Goal: Task Accomplishment & Management: Complete application form

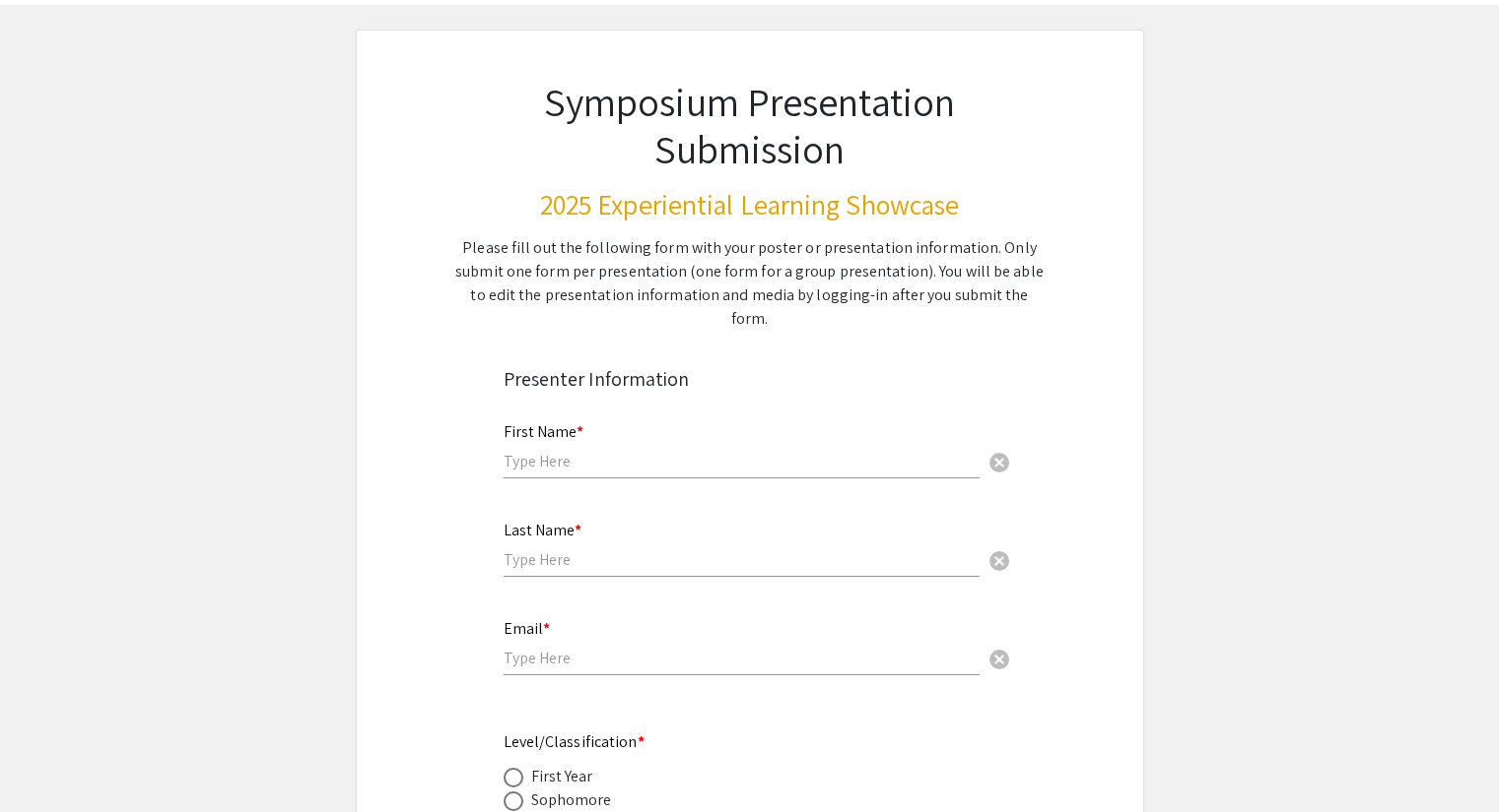
scroll to position [84, 0]
click at [573, 450] on input "text" at bounding box center [741, 460] width 476 height 21
type input "[PERSON_NAME]"
click at [566, 548] on input "text" at bounding box center [741, 558] width 476 height 21
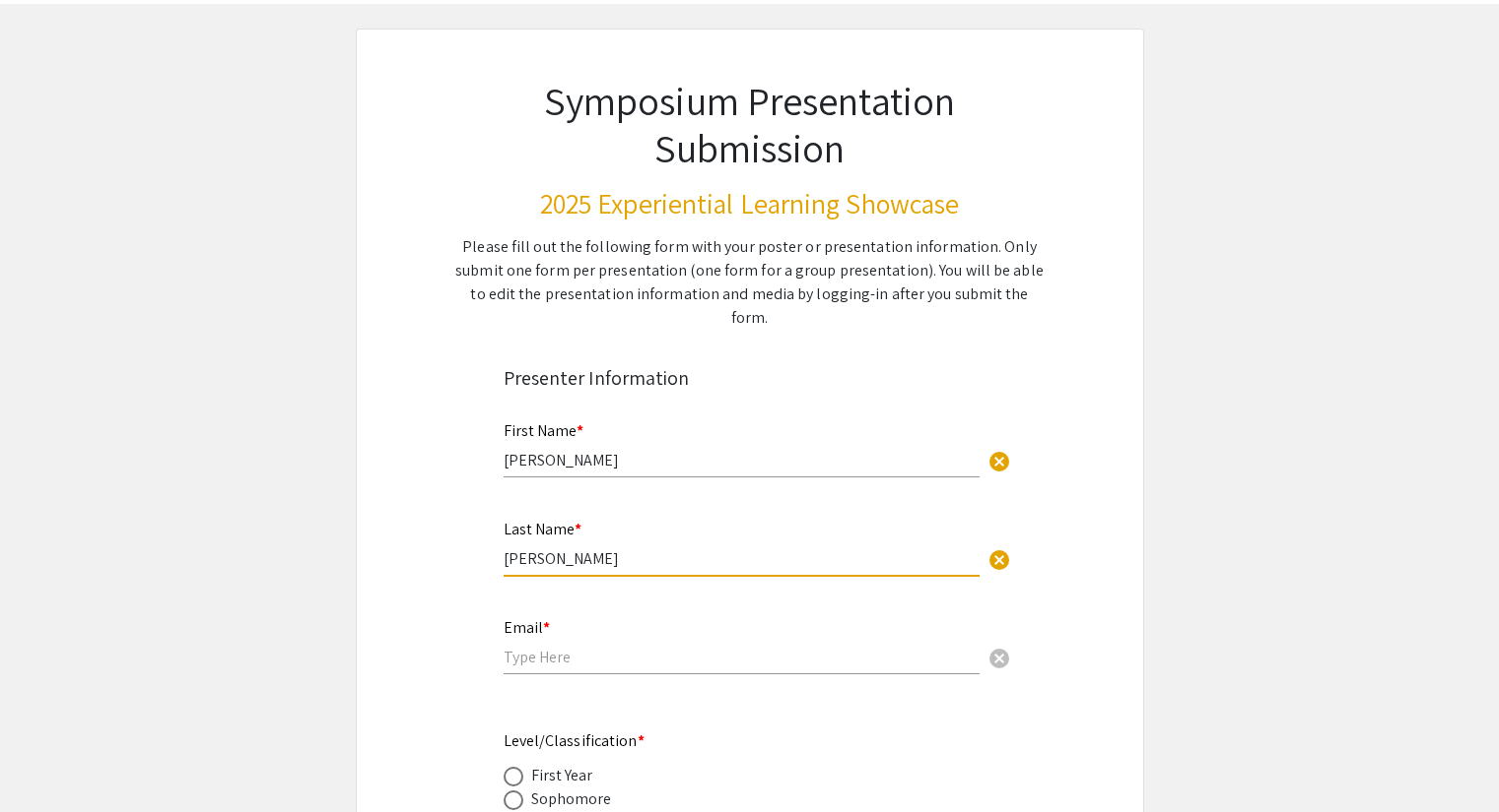
type input "[PERSON_NAME]"
click at [558, 646] on input "email" at bounding box center [741, 656] width 476 height 21
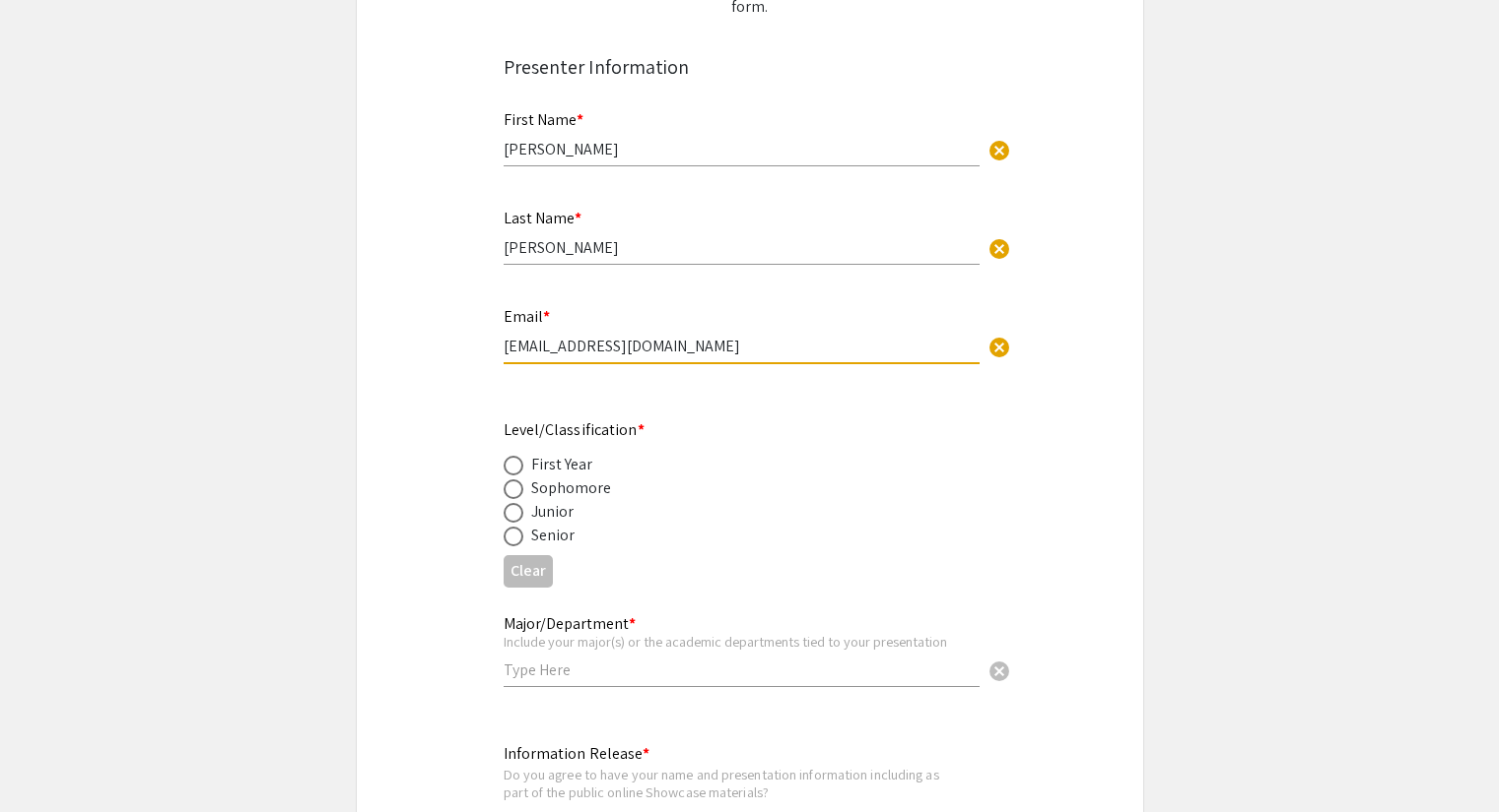
scroll to position [395, 0]
type input "[EMAIL_ADDRESS][DOMAIN_NAME]"
click at [513, 504] on span at bounding box center [513, 514] width 20 height 20
click at [513, 504] on input "radio" at bounding box center [513, 514] width 20 height 20
radio input "true"
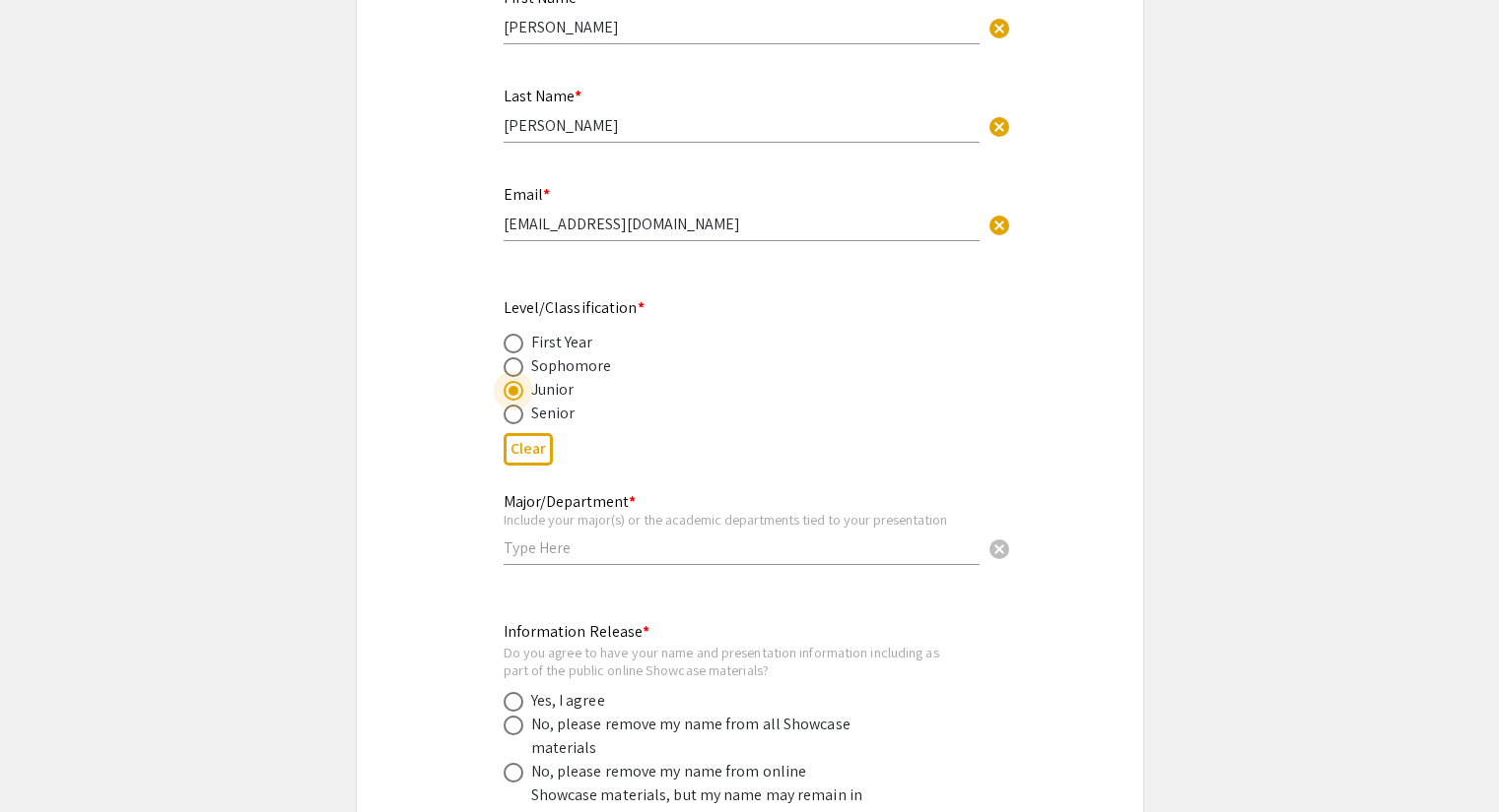
scroll to position [519, 0]
click at [557, 536] on input "text" at bounding box center [741, 546] width 476 height 21
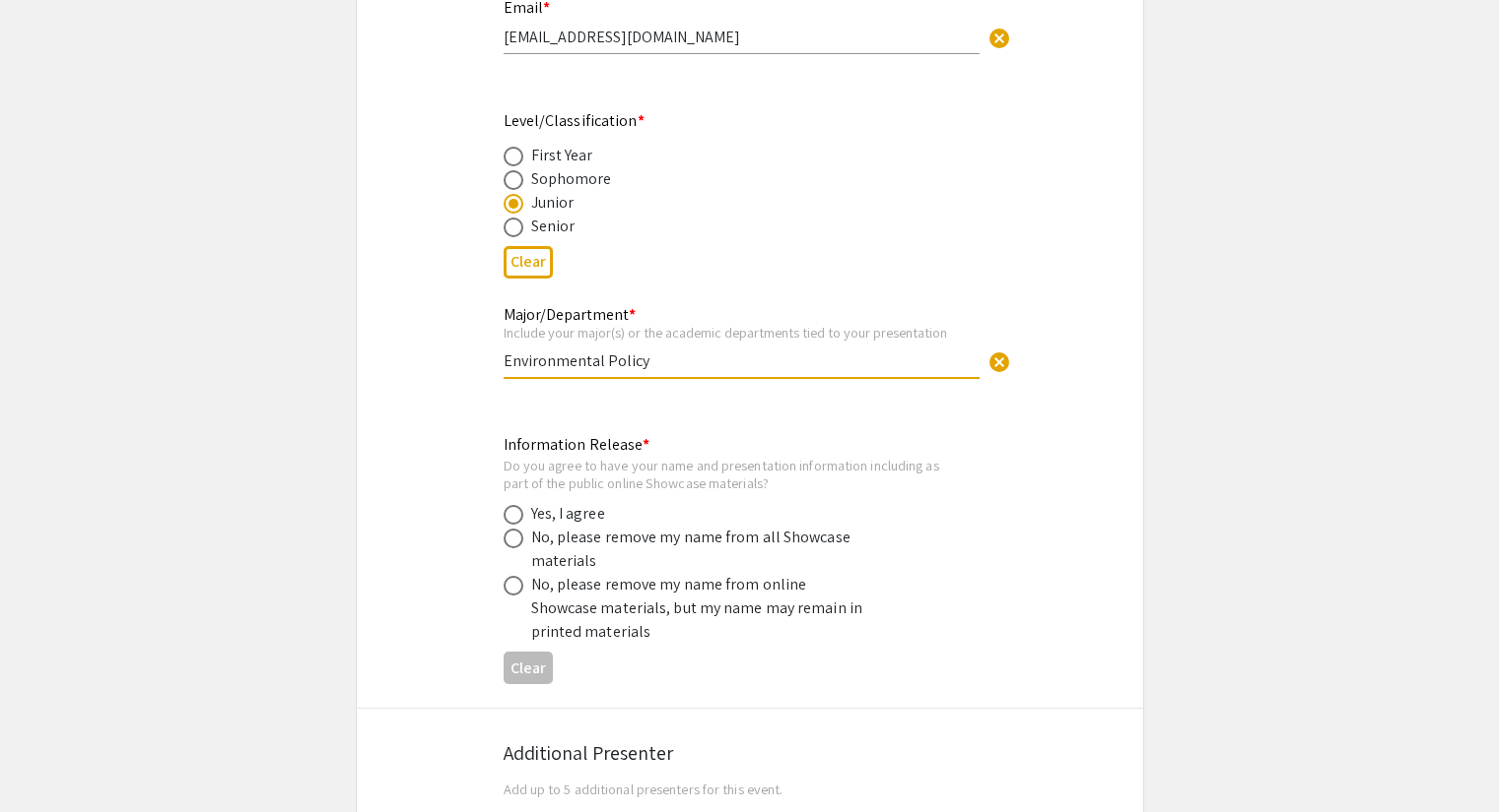
scroll to position [706, 0]
type input "Environmental Policy"
click at [509, 504] on span at bounding box center [513, 514] width 20 height 20
click at [509, 504] on input "radio" at bounding box center [513, 514] width 20 height 20
radio input "true"
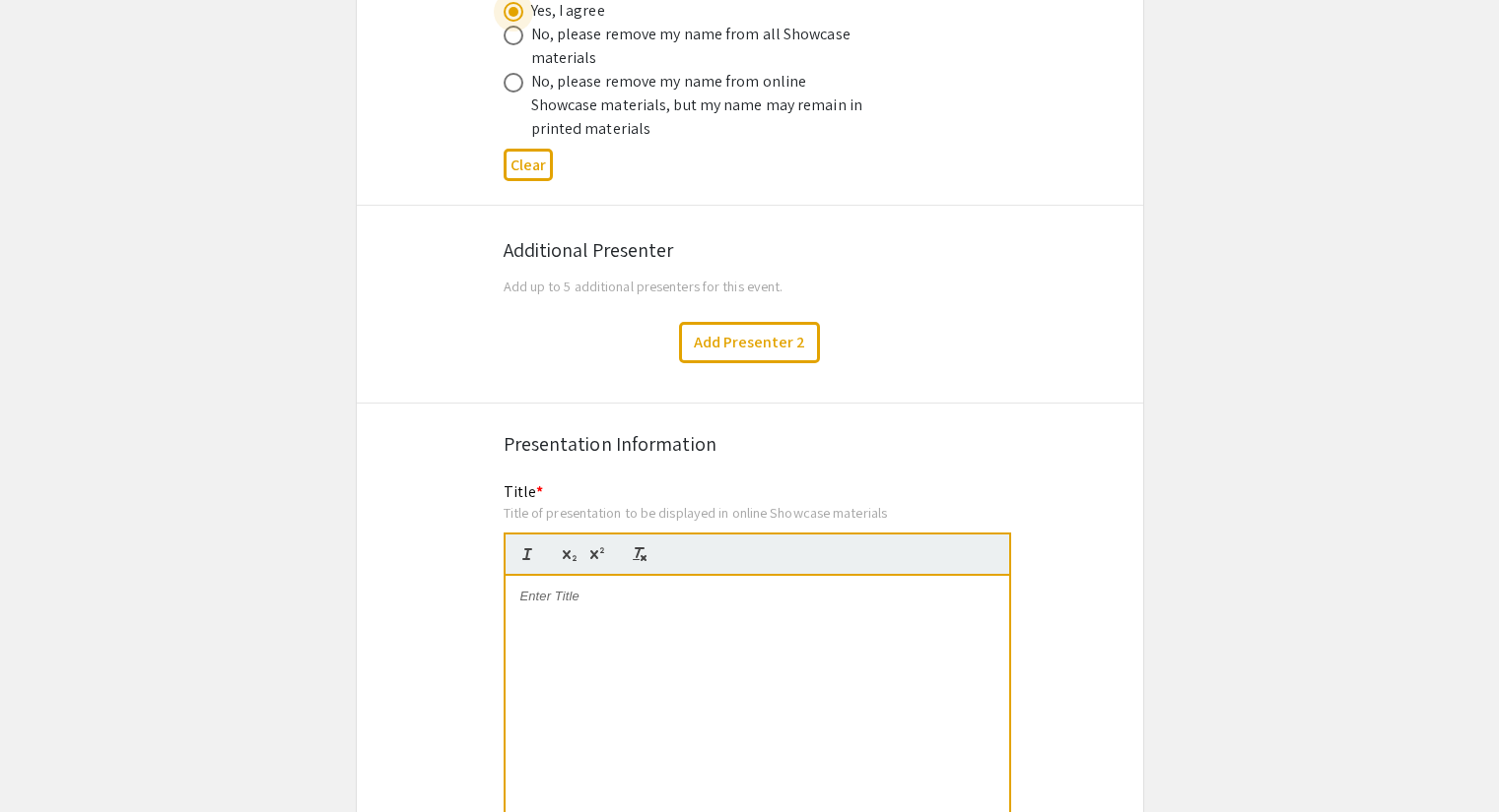
scroll to position [1252, 0]
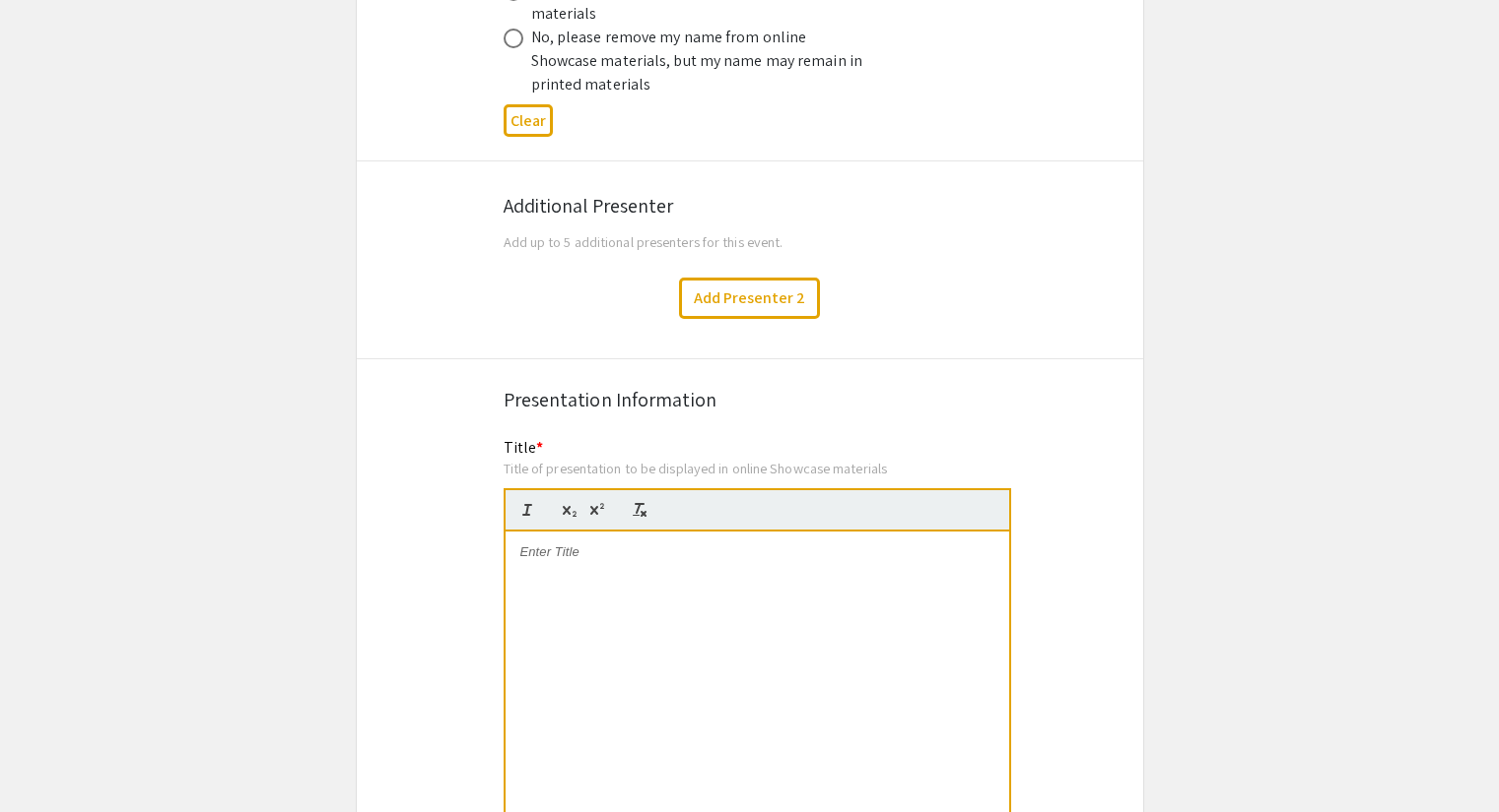
click at [583, 543] on p at bounding box center [757, 552] width 474 height 18
click at [647, 563] on div "To enrich screen reader interactions, please activate Accessibility in Grammarl…" at bounding box center [756, 679] width 503 height 295
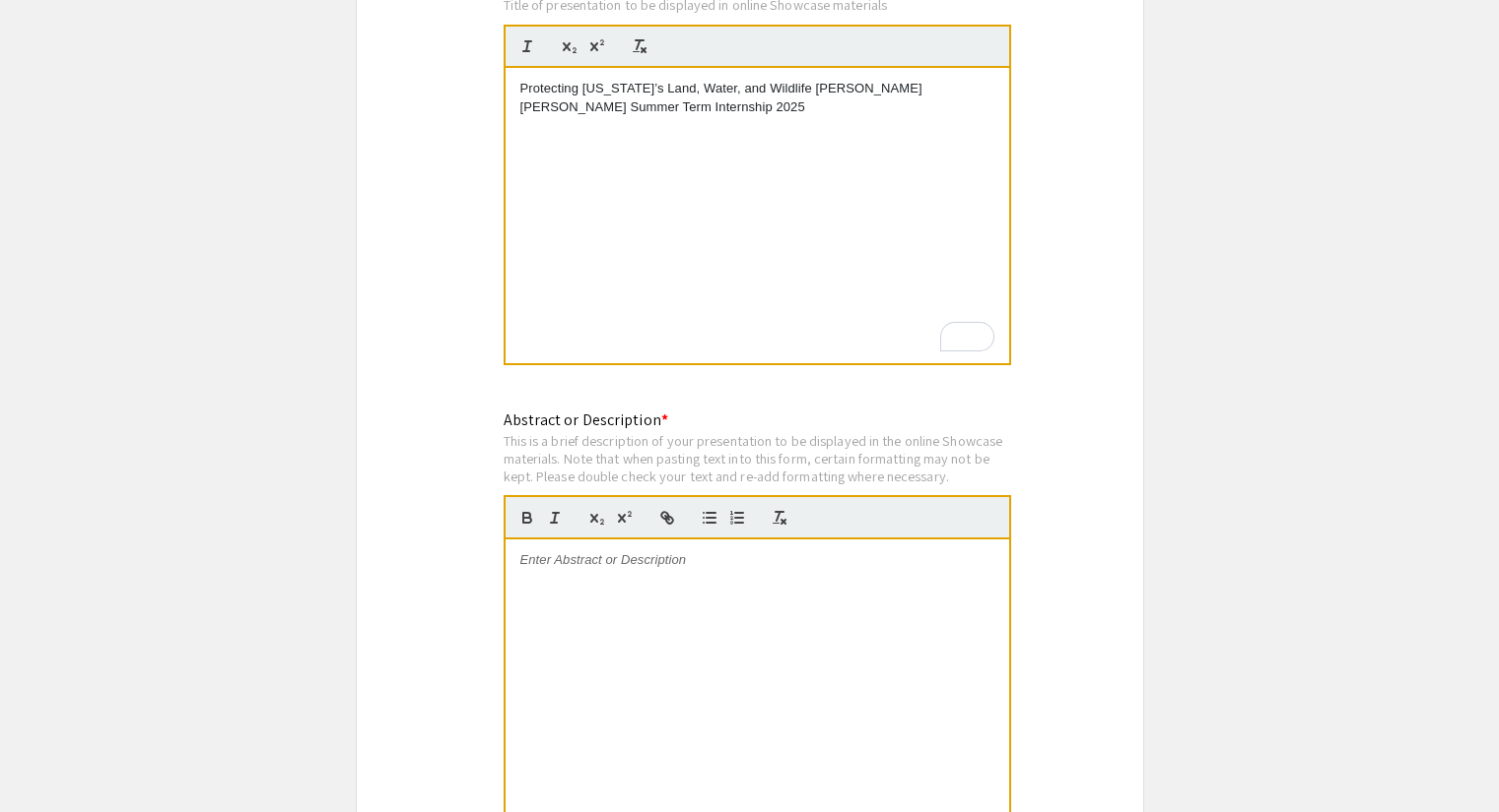
scroll to position [1730, 0]
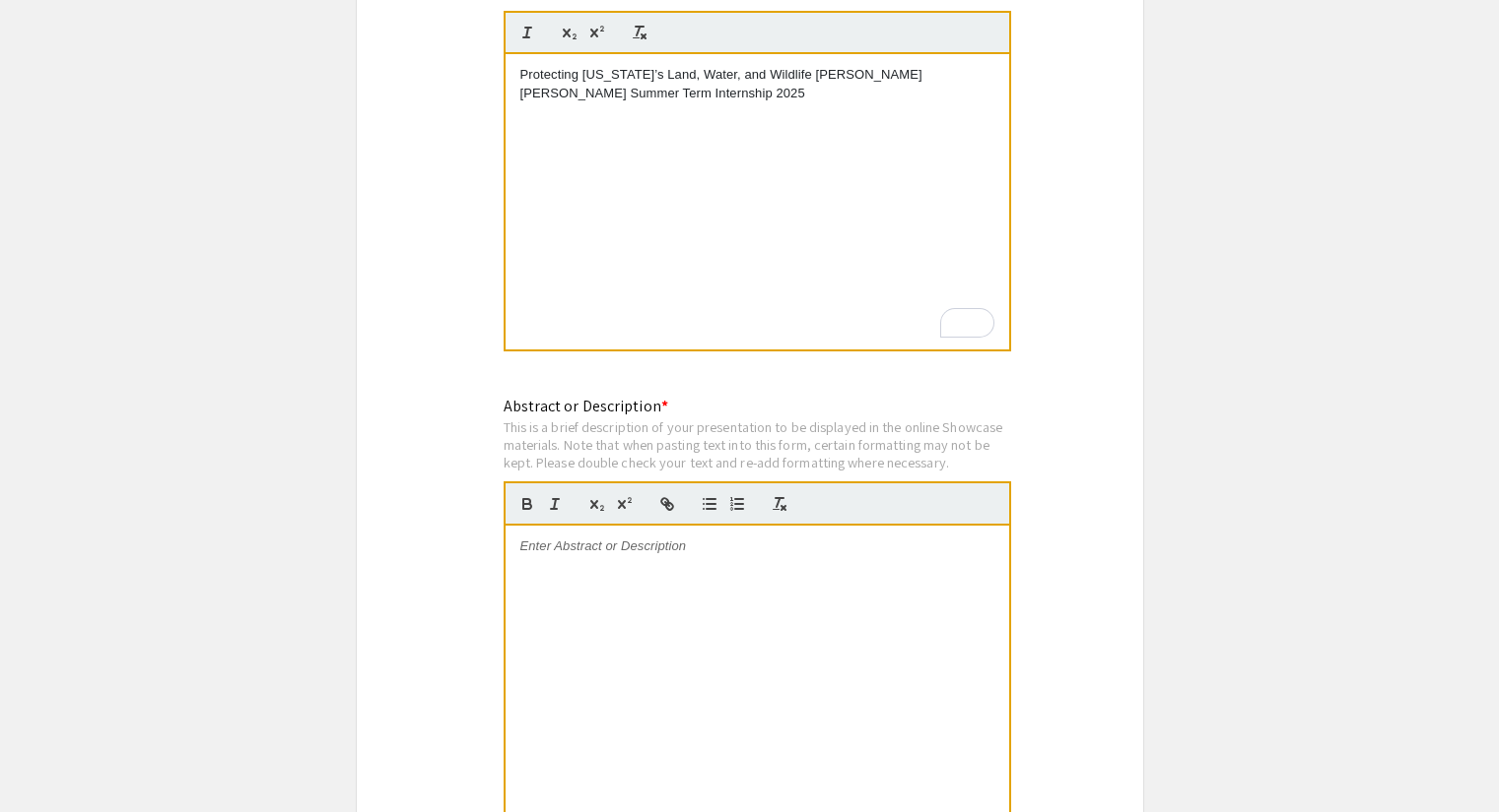
click at [587, 539] on div at bounding box center [756, 673] width 503 height 295
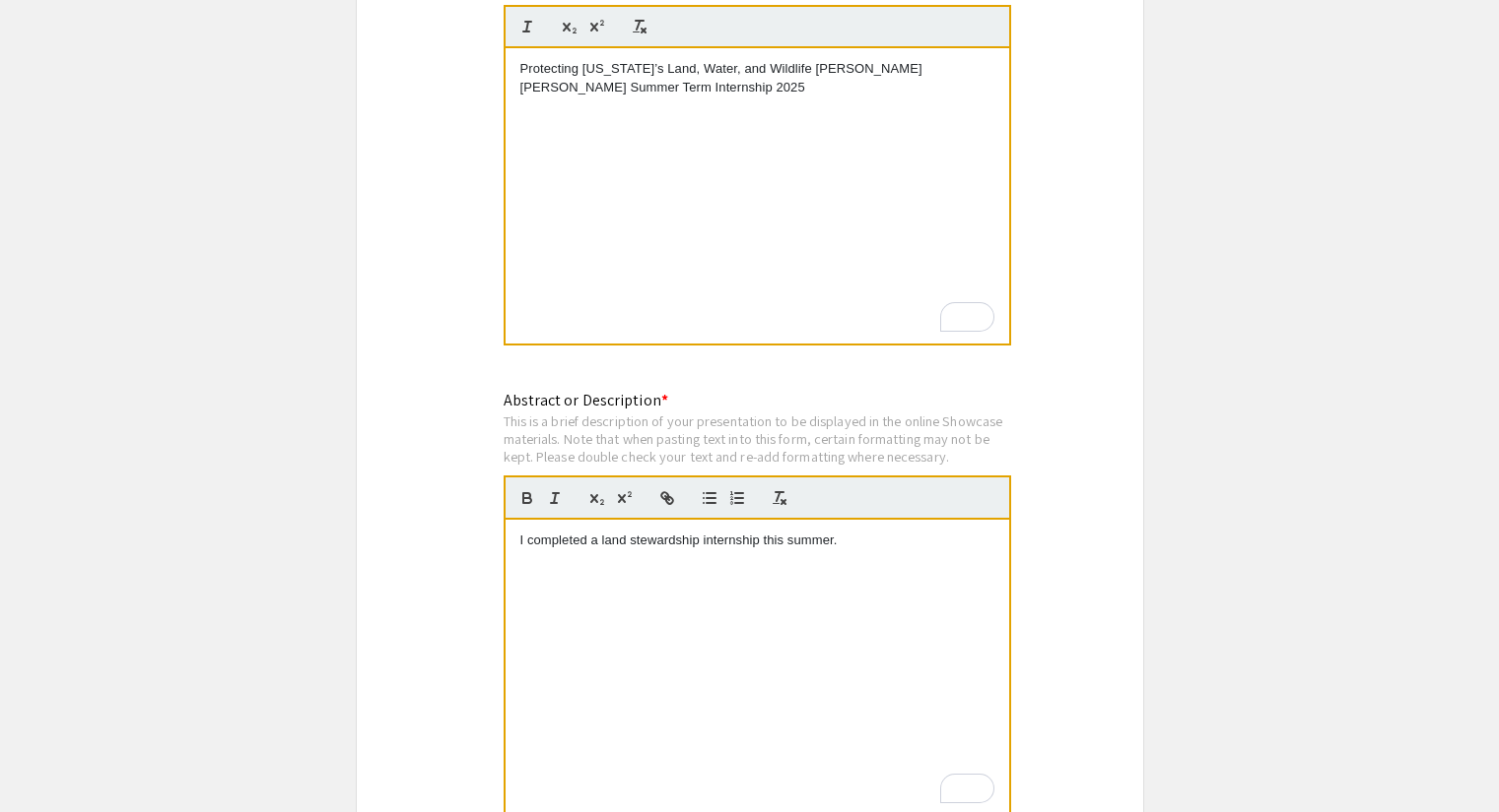
click at [880, 531] on p "I completed a land stewardship internship this summer." at bounding box center [757, 540] width 474 height 18
click at [987, 536] on p "This summer, I completed a land stewardship internship. I helped restore high-p…" at bounding box center [757, 558] width 474 height 55
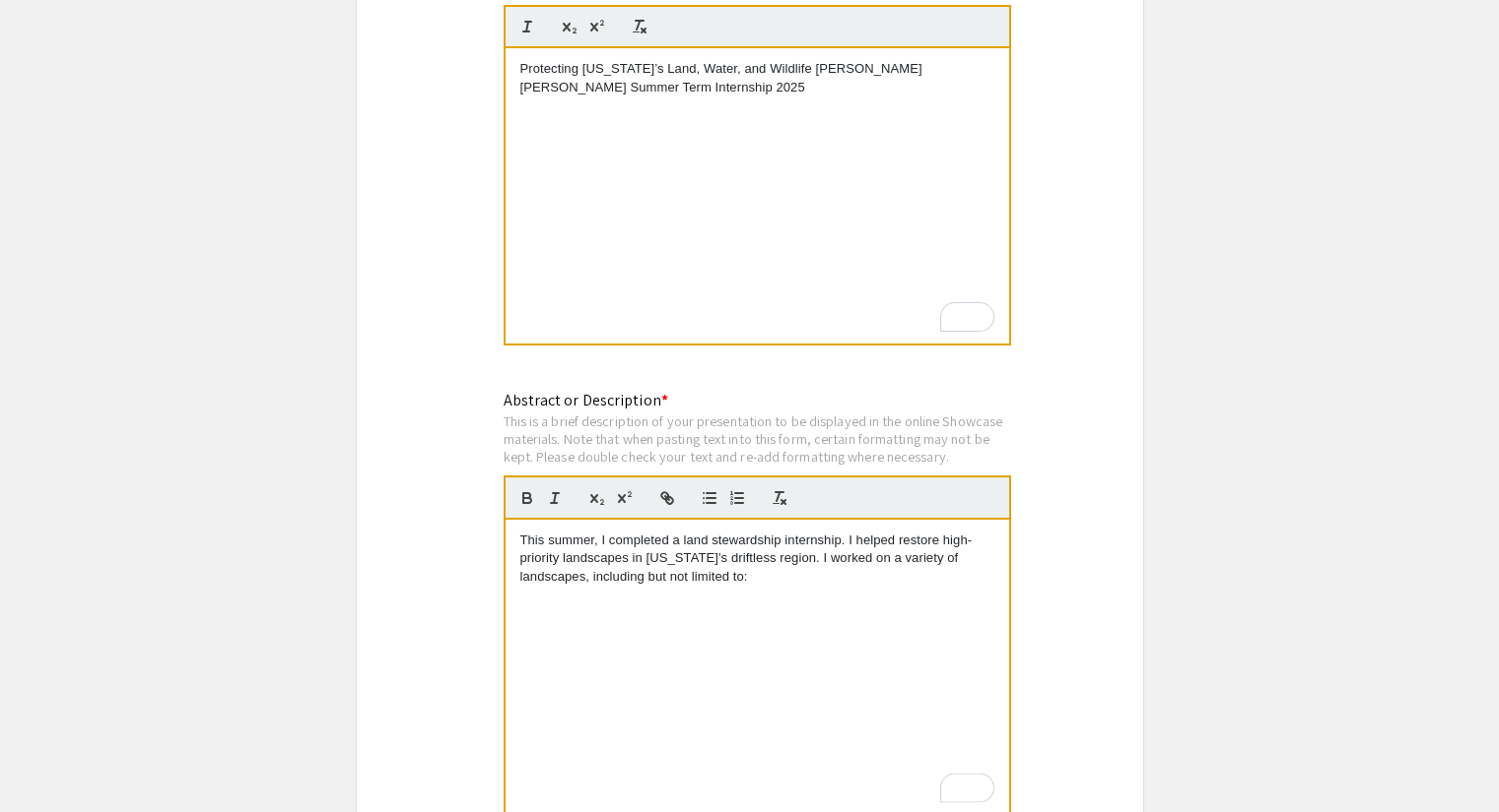
click at [705, 556] on p "This summer, I completed a land stewardship internship. I helped restore high-p…" at bounding box center [757, 558] width 474 height 55
click at [841, 557] on p "This summer, I completed a land stewardship internship. I helped restore high-p…" at bounding box center [757, 558] width 474 height 55
click at [852, 560] on p "This summer, I completed a land stewardship internship. I helped restore high-p…" at bounding box center [757, 567] width 474 height 72
click at [811, 579] on p "This summer, I completed a land stewardship internship. I helped restore high-p…" at bounding box center [757, 567] width 474 height 72
click at [893, 587] on div "This summer, I completed a land stewardship internship. I helped restore high-p…" at bounding box center [756, 667] width 503 height 295
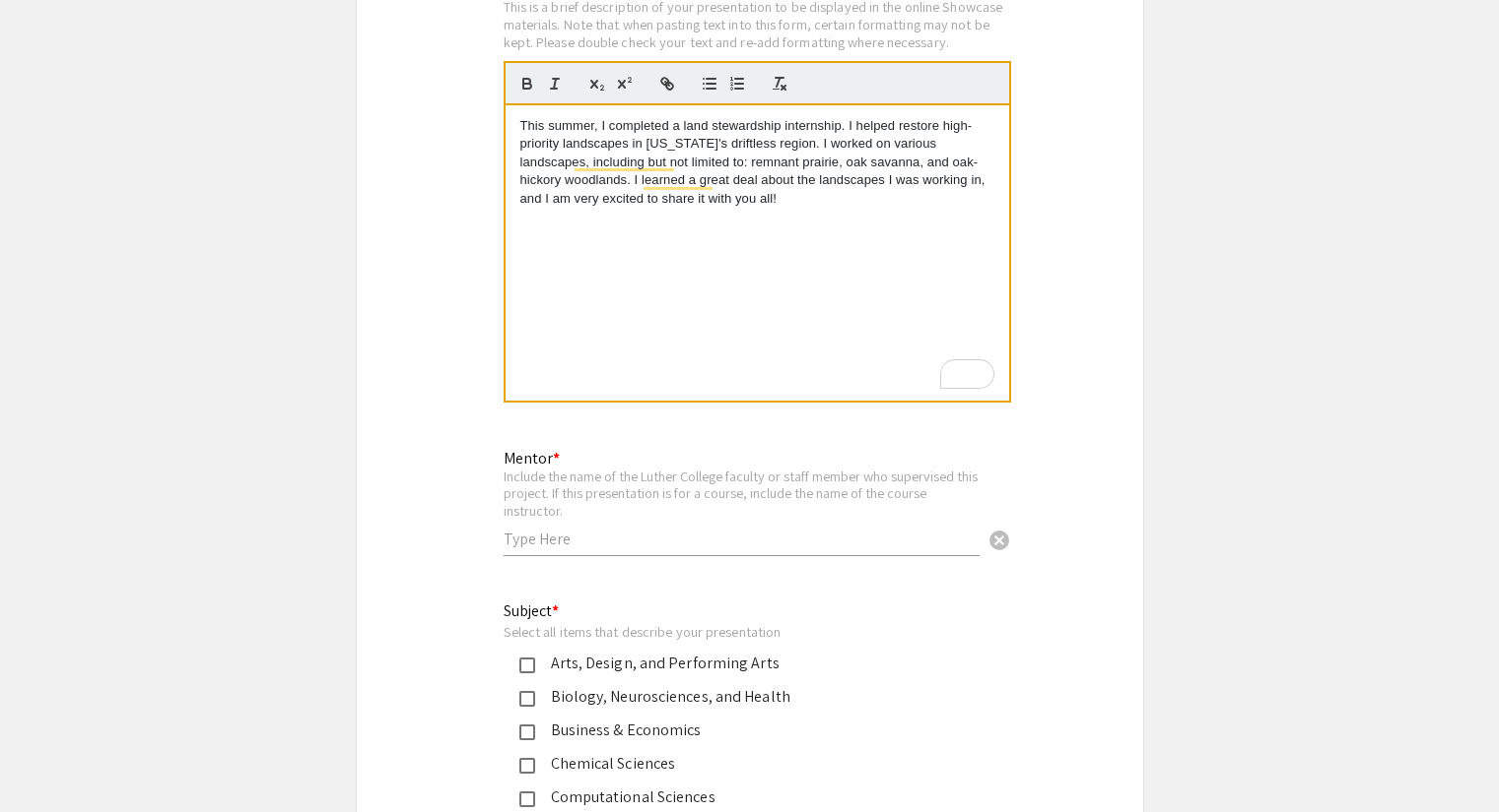
scroll to position [2151, 0]
click at [588, 527] on input "text" at bounding box center [741, 537] width 476 height 21
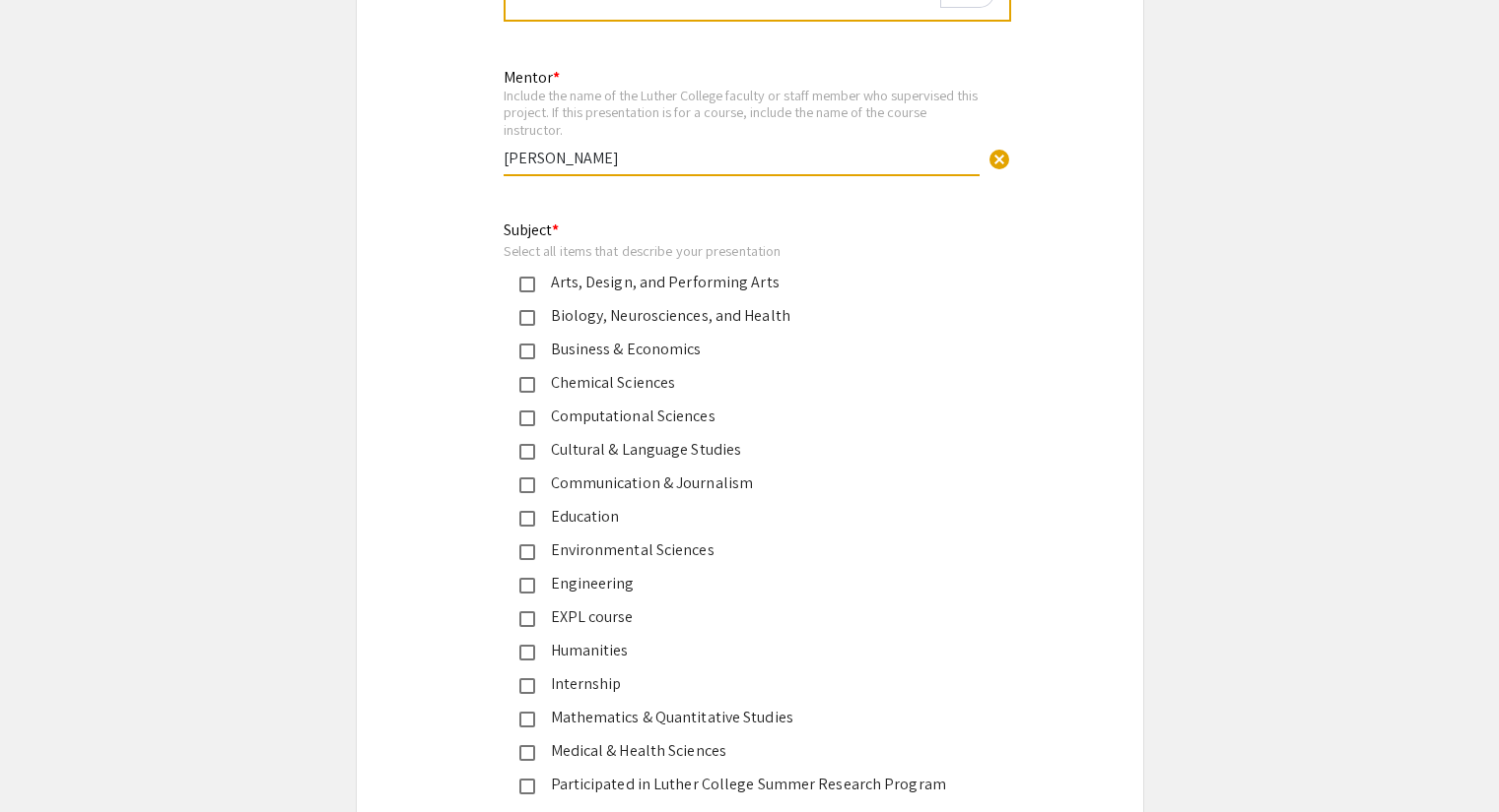
scroll to position [2534, 0]
type input "[PERSON_NAME]"
click at [528, 541] on mat-pseudo-checkbox at bounding box center [527, 549] width 16 height 16
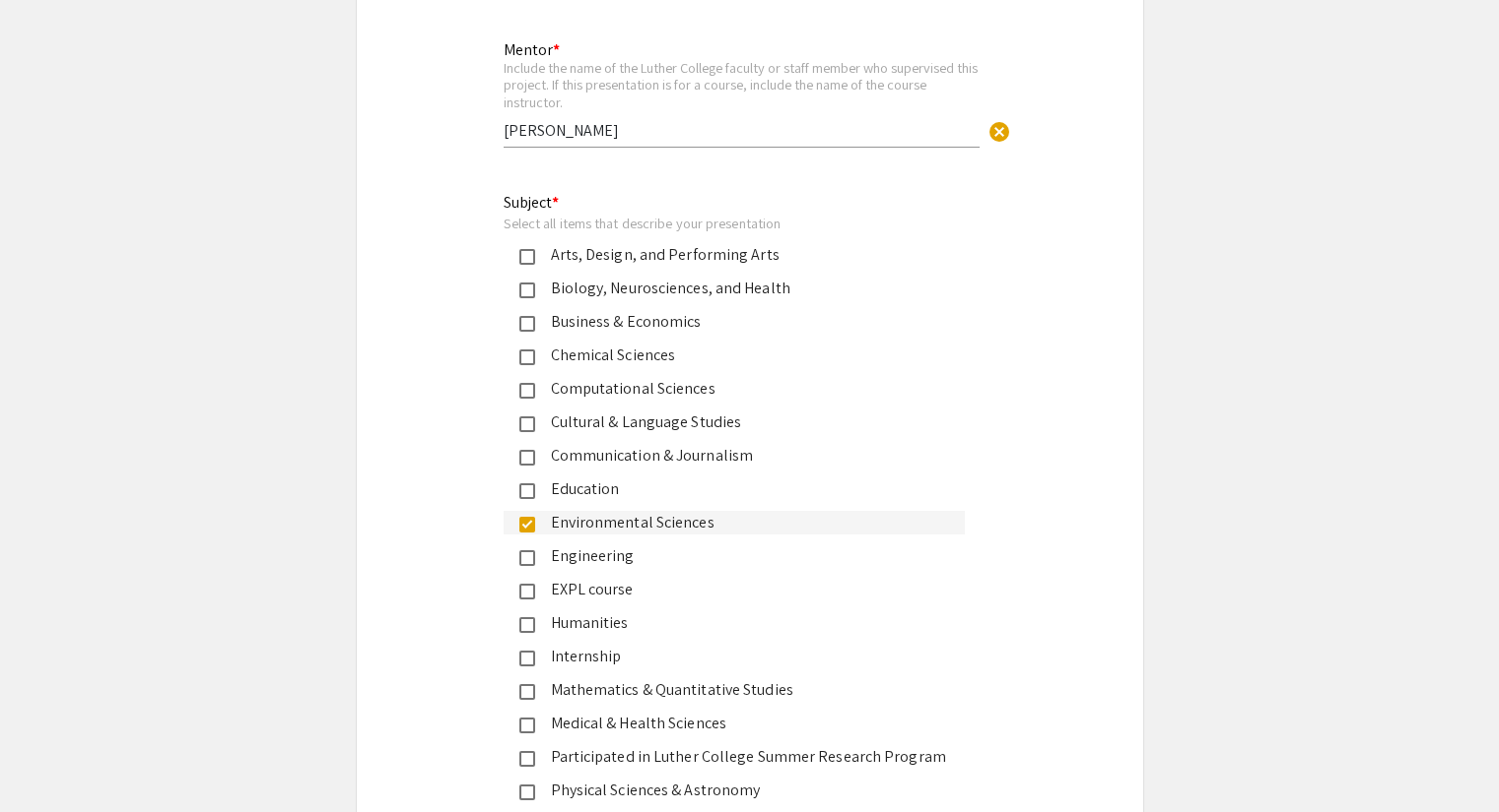
scroll to position [2560, 0]
click at [523, 583] on mat-pseudo-checkbox at bounding box center [527, 591] width 16 height 16
click at [524, 516] on mat-pseudo-checkbox at bounding box center [527, 523] width 16 height 16
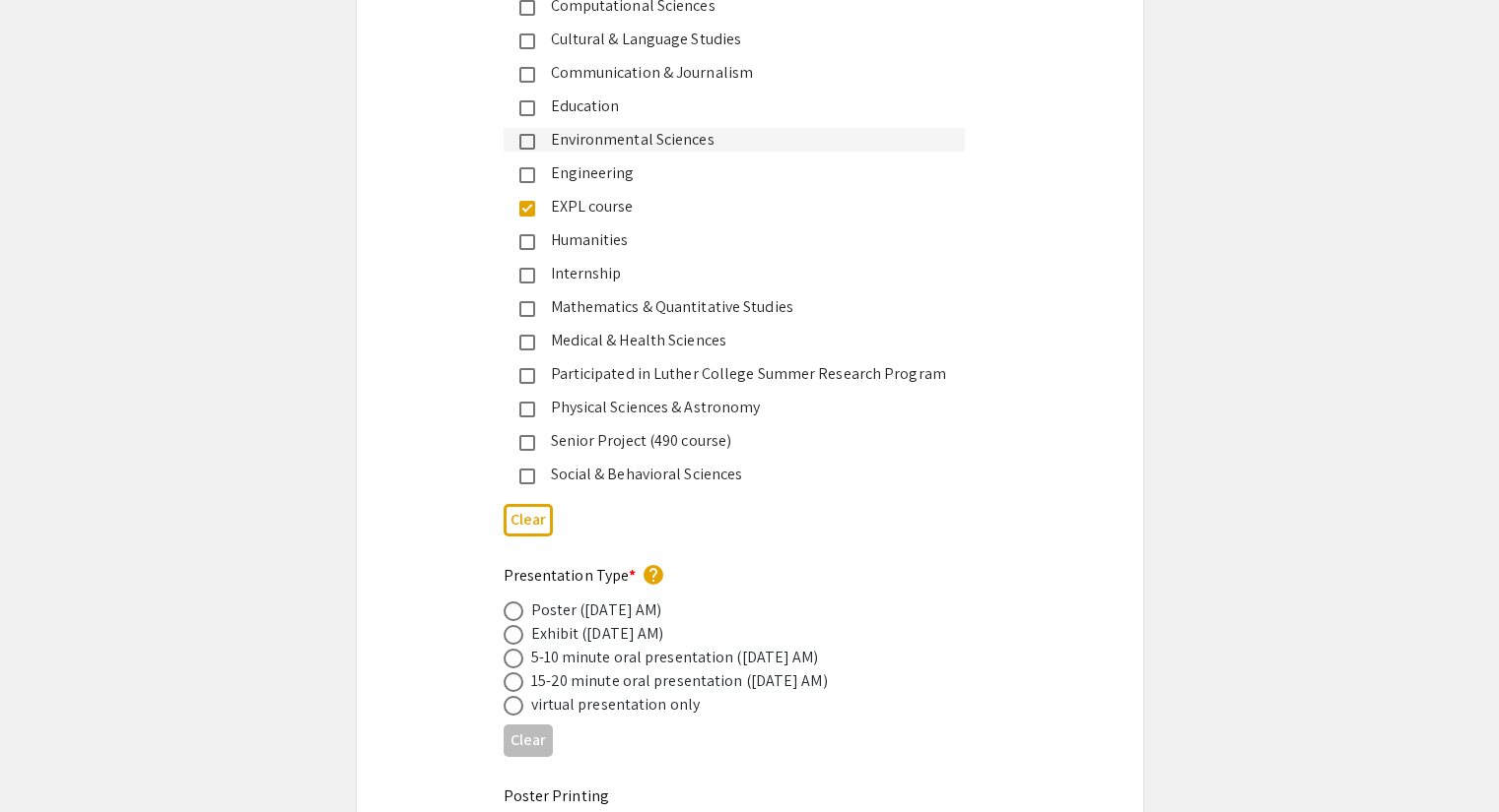
scroll to position [2943, 0]
click at [506, 601] on span at bounding box center [513, 611] width 20 height 20
click at [506, 601] on input "radio" at bounding box center [513, 611] width 20 height 20
radio input "true"
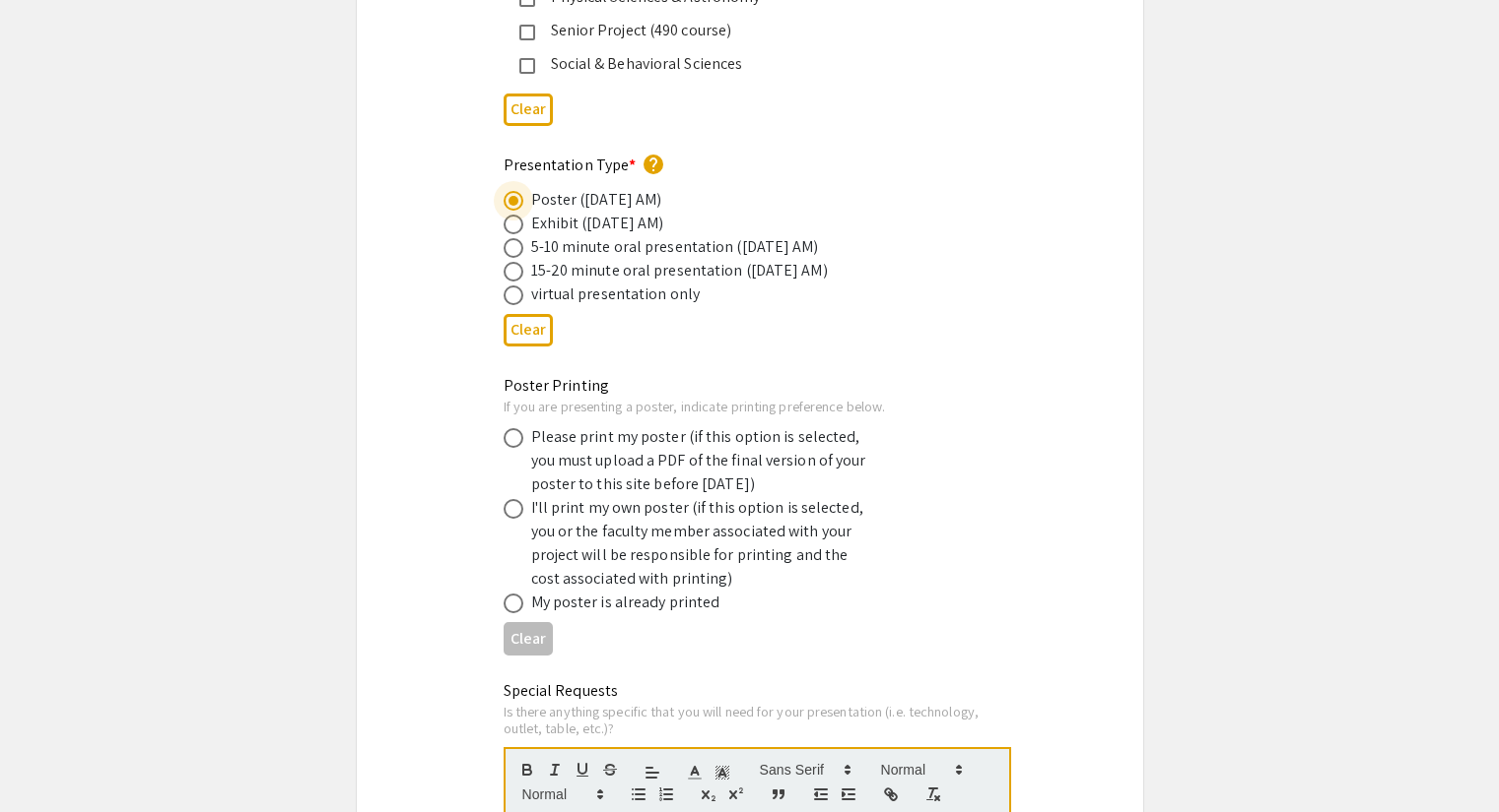
scroll to position [3355, 0]
click at [510, 426] on span at bounding box center [513, 436] width 20 height 20
click at [510, 426] on input "radio" at bounding box center [513, 436] width 20 height 20
radio input "true"
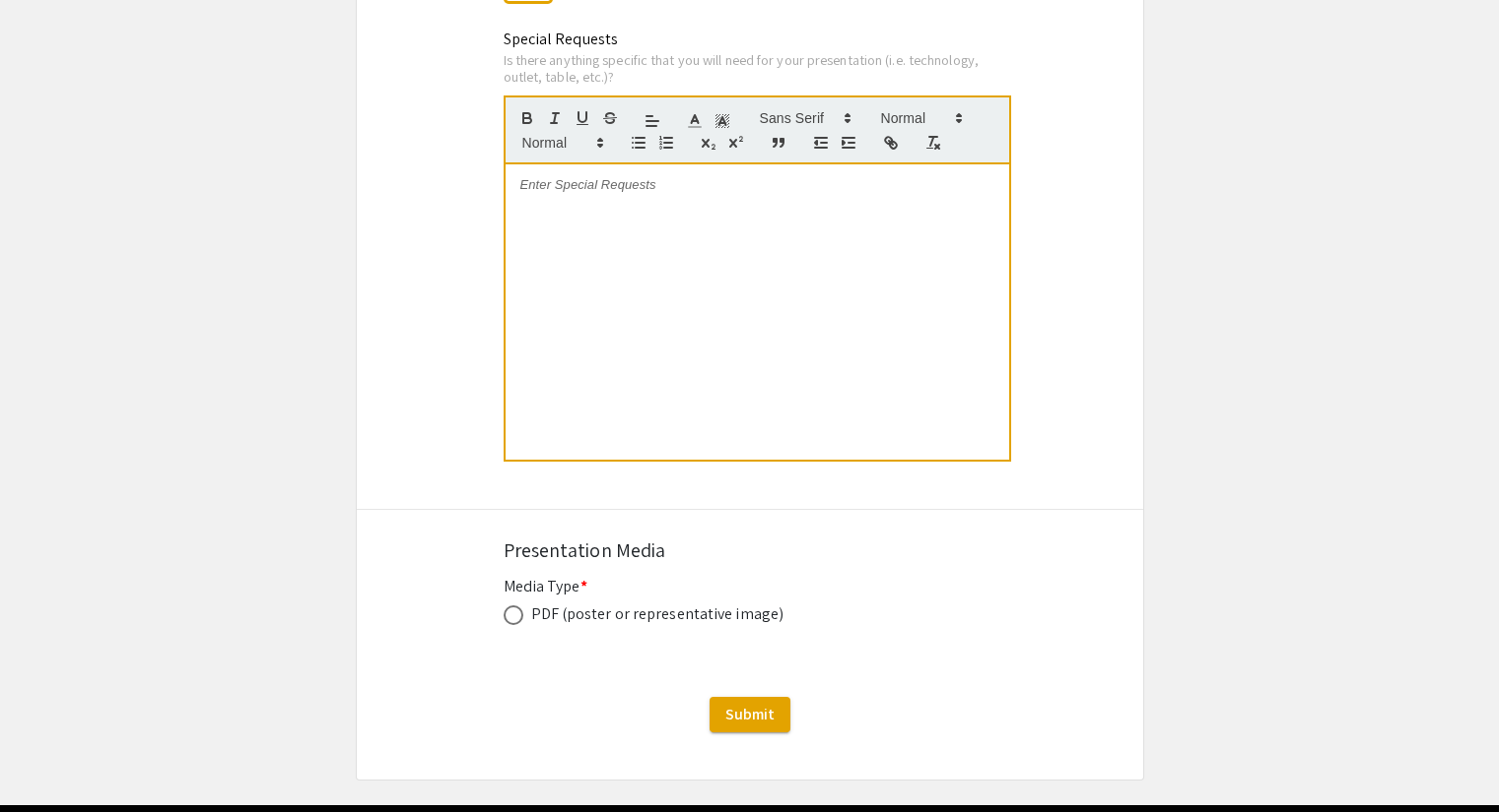
scroll to position [4057, 0]
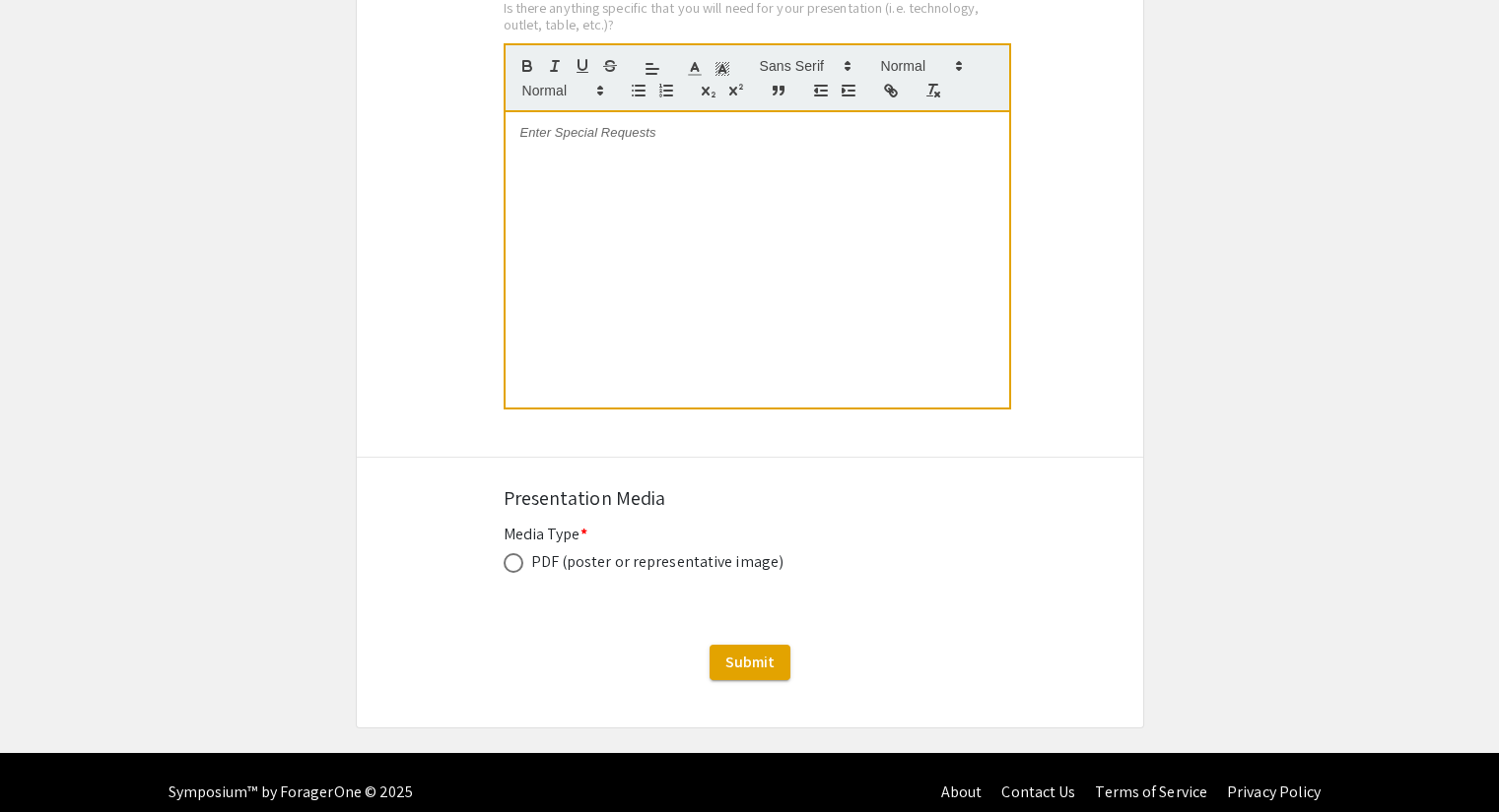
click at [514, 553] on span at bounding box center [513, 563] width 20 height 20
click at [514, 553] on input "radio" at bounding box center [513, 563] width 20 height 20
radio input "true"
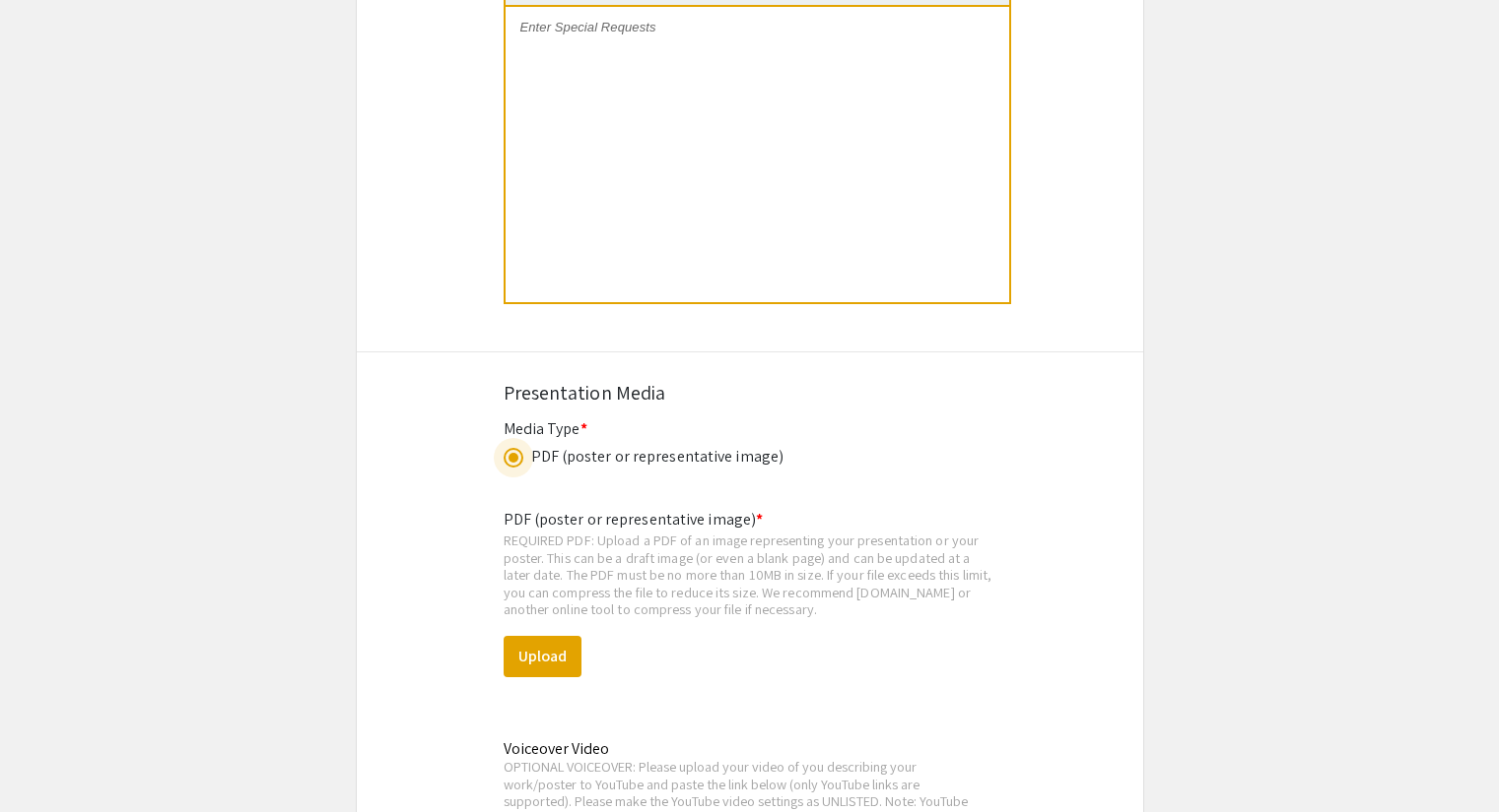
scroll to position [4163, 0]
click at [540, 651] on button "Upload" at bounding box center [542, 656] width 77 height 42
click at [536, 640] on button "Upload" at bounding box center [542, 656] width 77 height 42
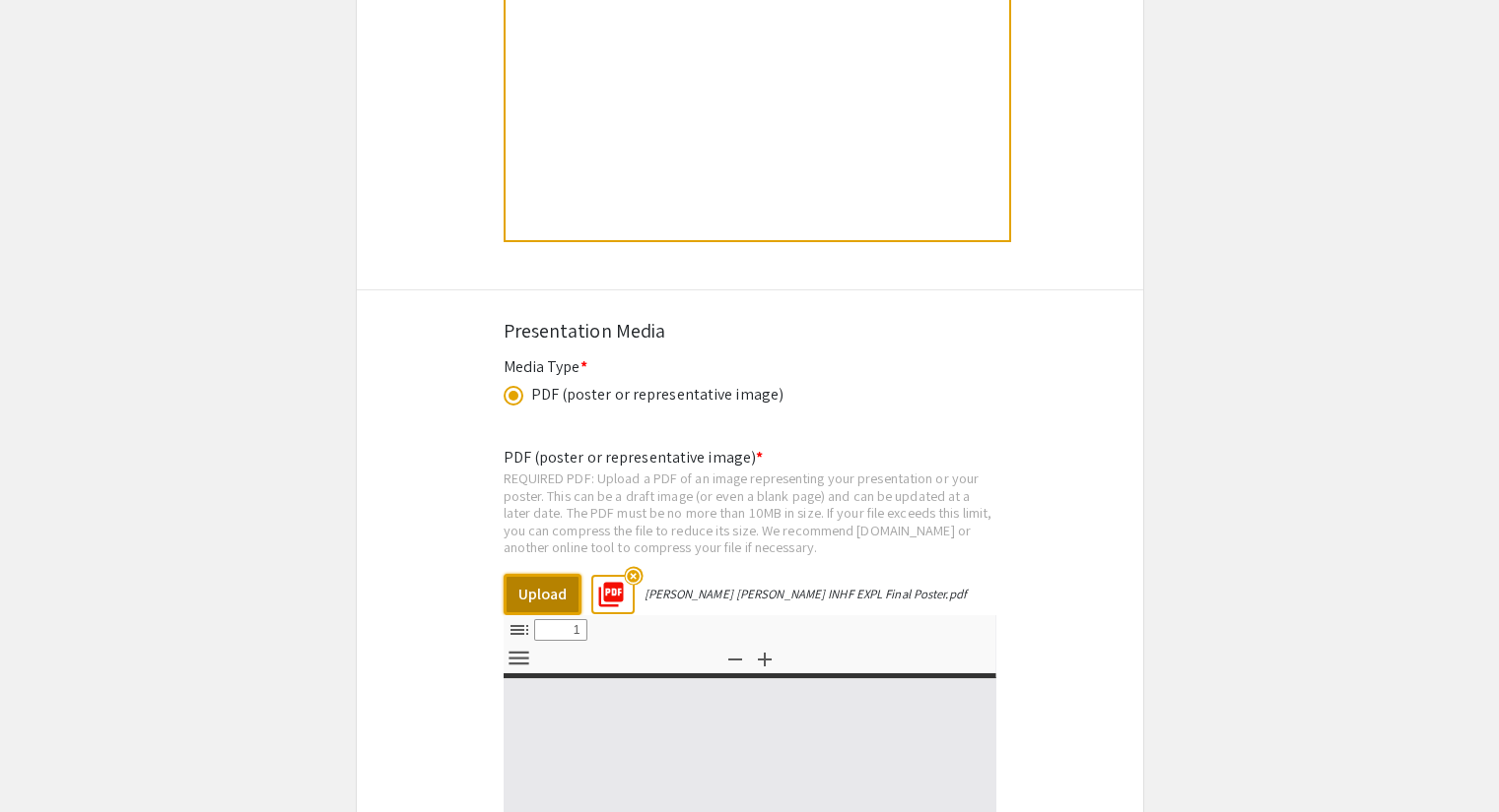
select select "custom"
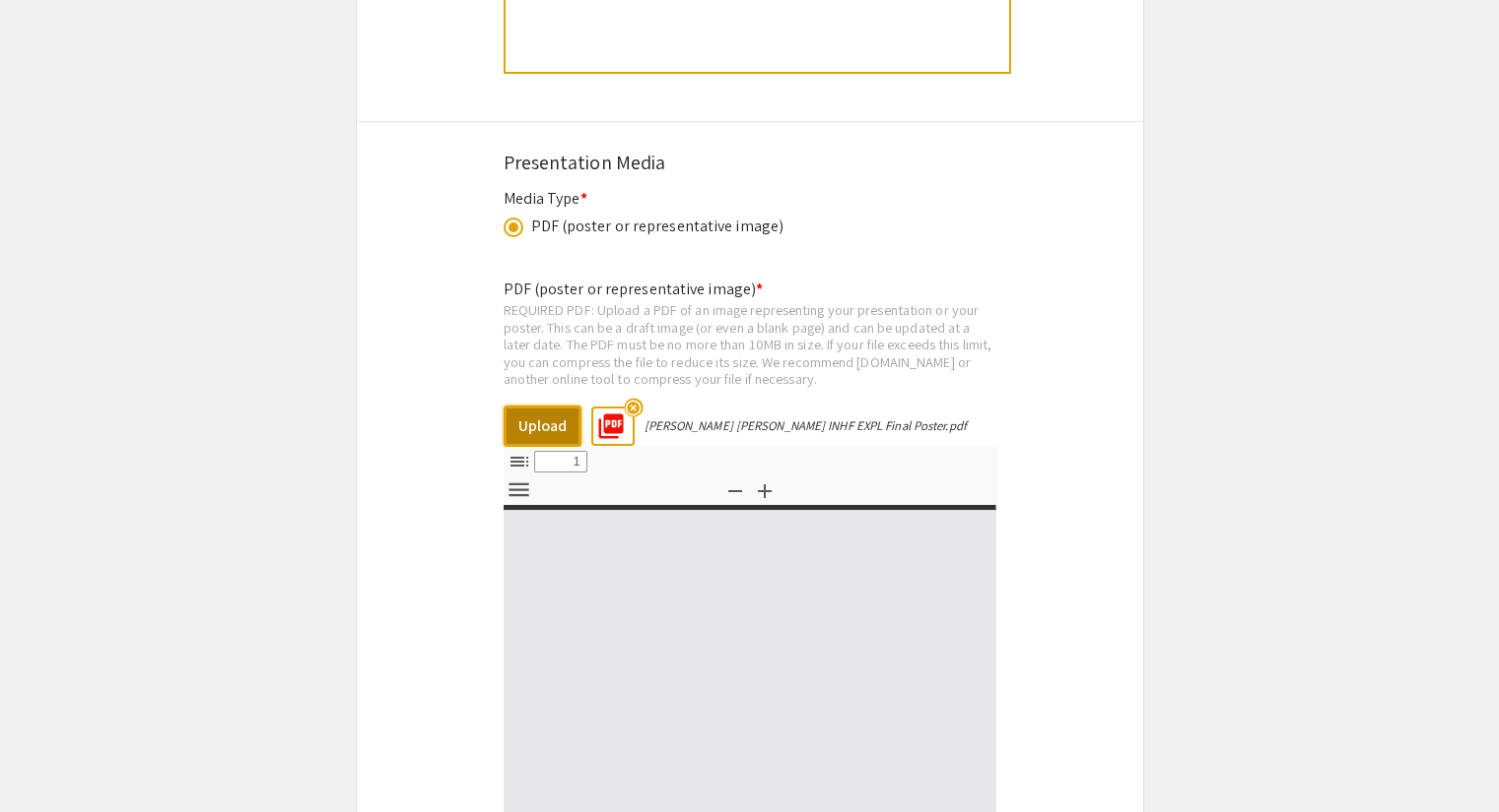
scroll to position [4394, 0]
type input "0"
select select "custom"
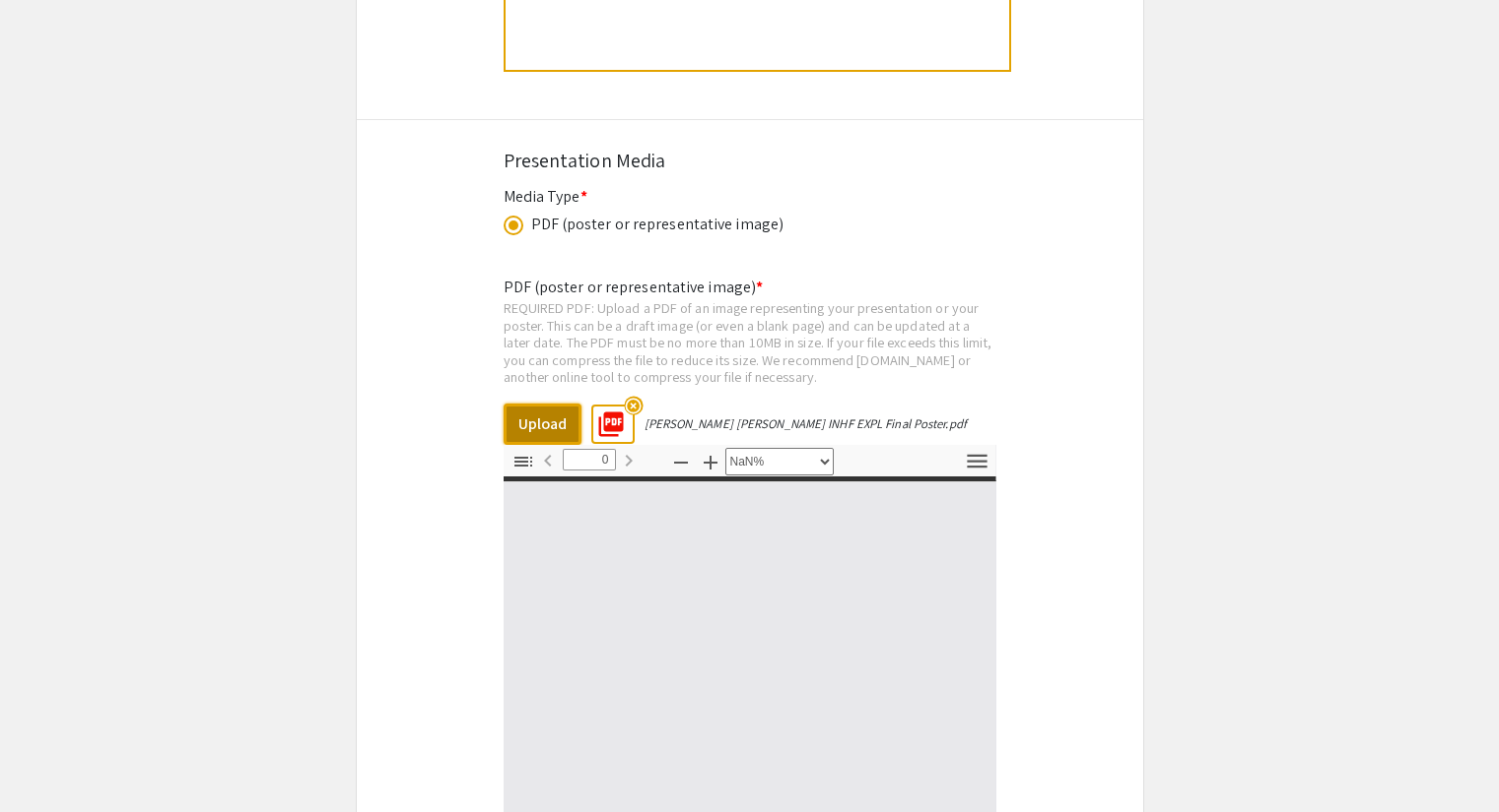
type input "1"
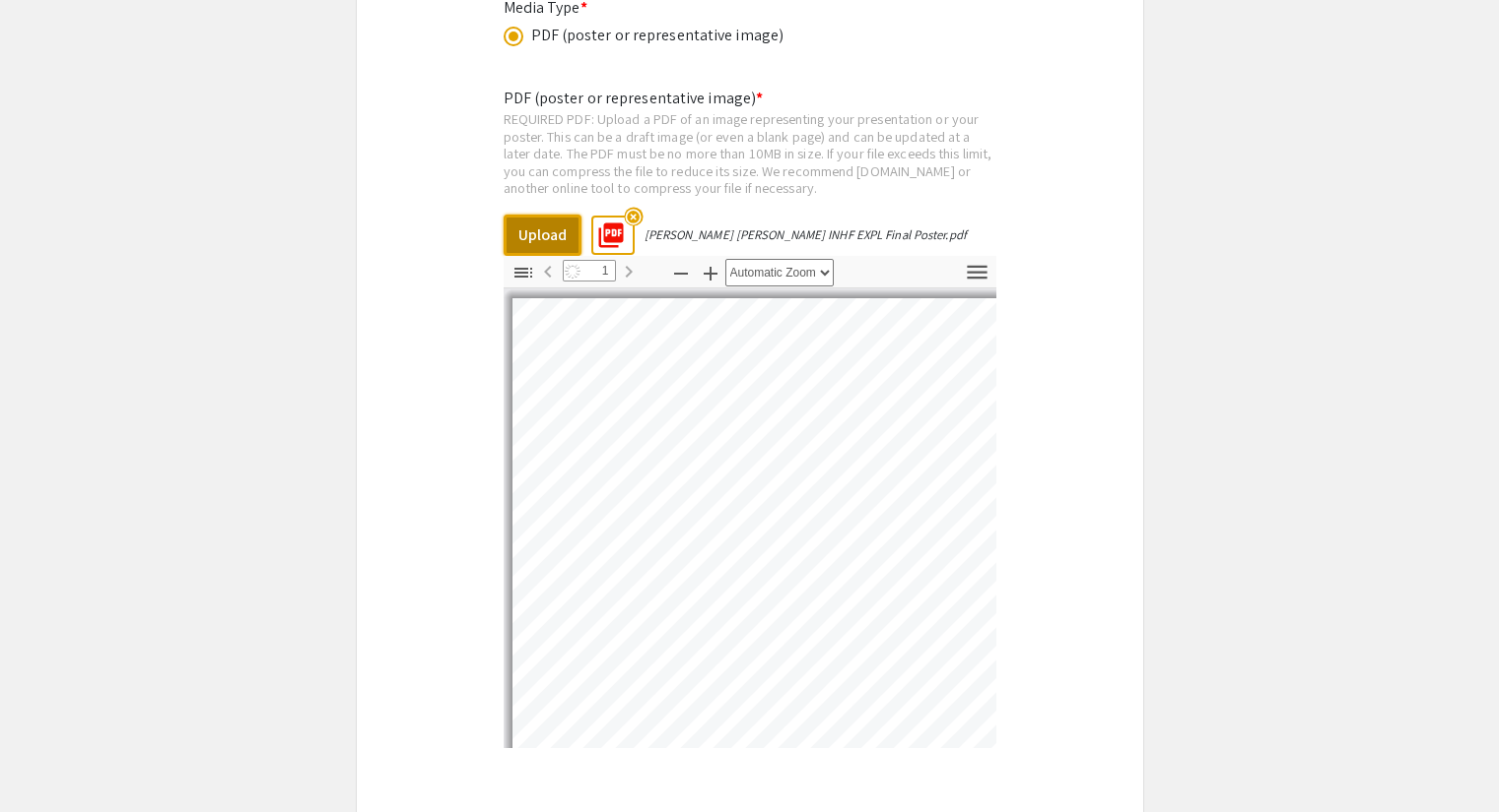
scroll to position [4584, 0]
select select "auto"
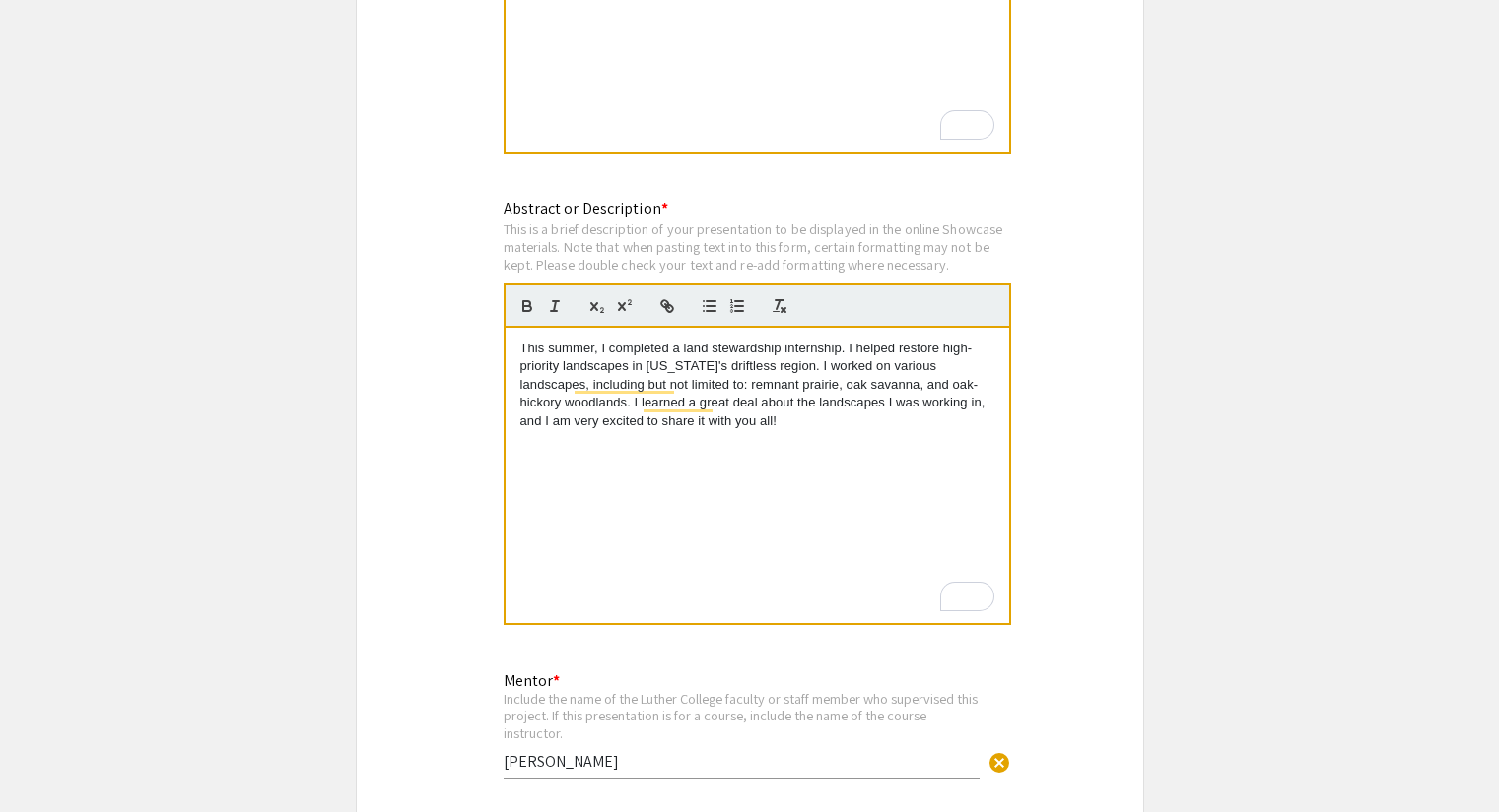
scroll to position [1925, 0]
click at [838, 343] on p "This summer, I completed a land stewardship internship. I helped restore high-p…" at bounding box center [757, 388] width 474 height 90
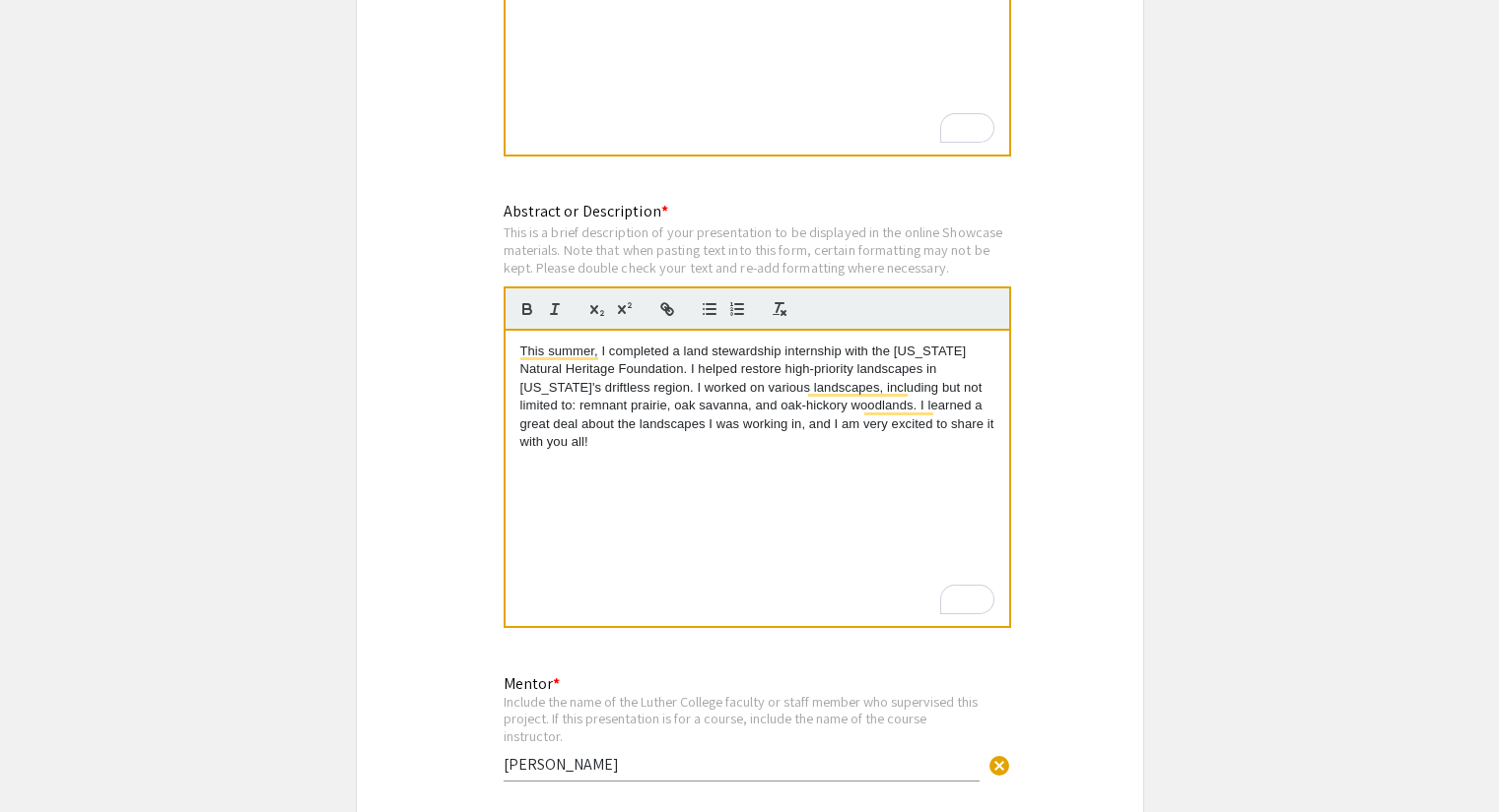
click at [803, 386] on p "This summer, I completed a land stewardship internship with the [US_STATE] Natu…" at bounding box center [757, 398] width 474 height 109
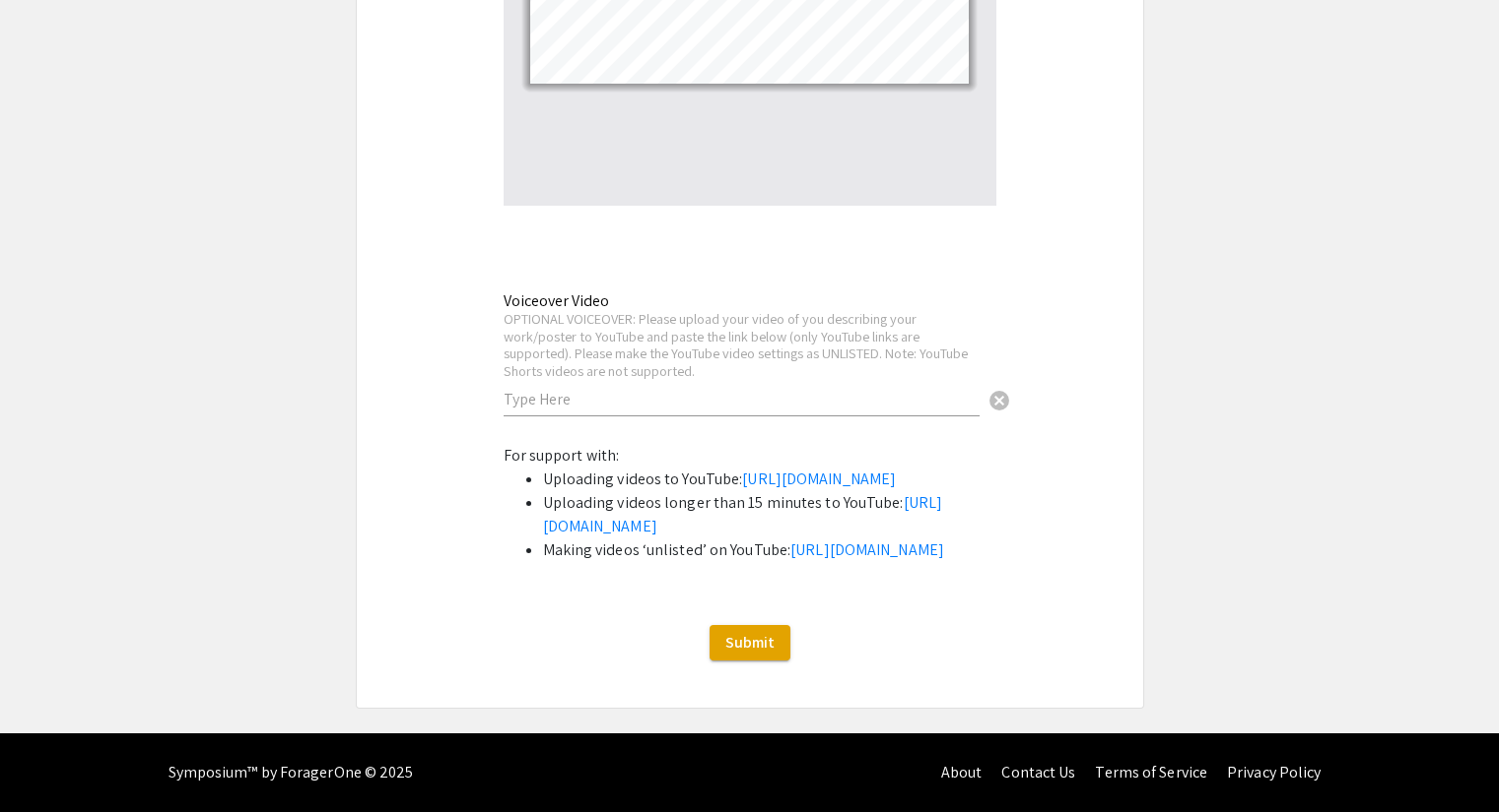
scroll to position [5226, 0]
click at [737, 640] on span "Submit" at bounding box center [750, 642] width 50 height 21
